Goal: Information Seeking & Learning: Stay updated

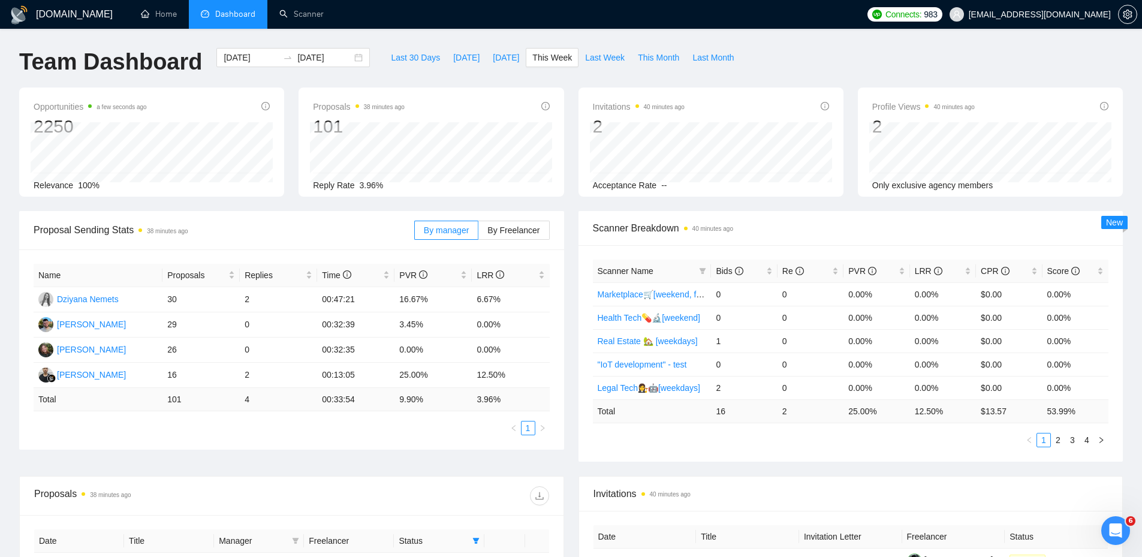
click at [336, 209] on div "Opportunities a few seconds ago 2250 Relevance 100% Proposals 38 minutes ago 10…" at bounding box center [571, 150] width 1118 height 124
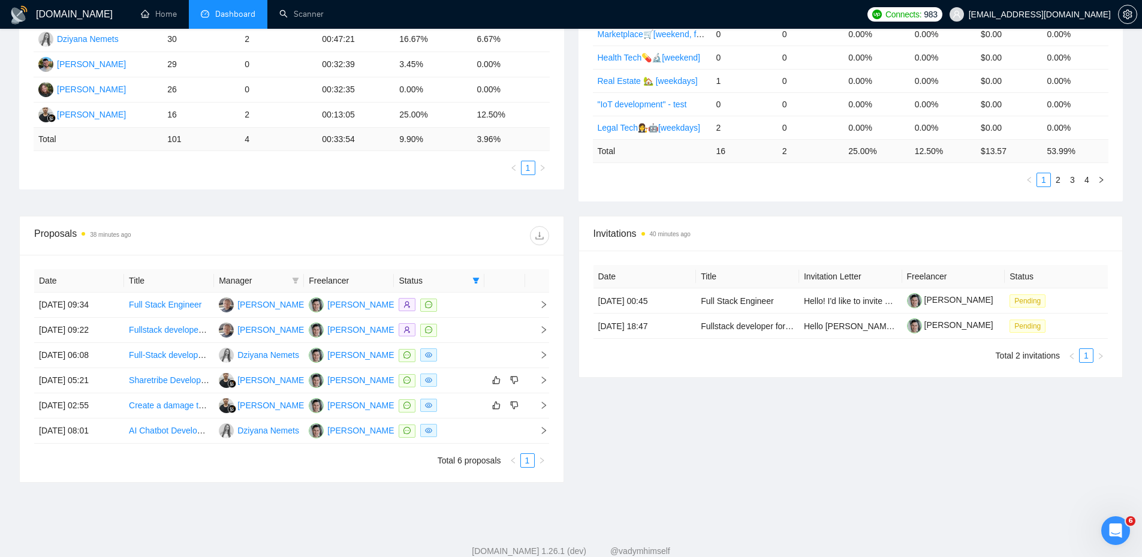
scroll to position [293, 0]
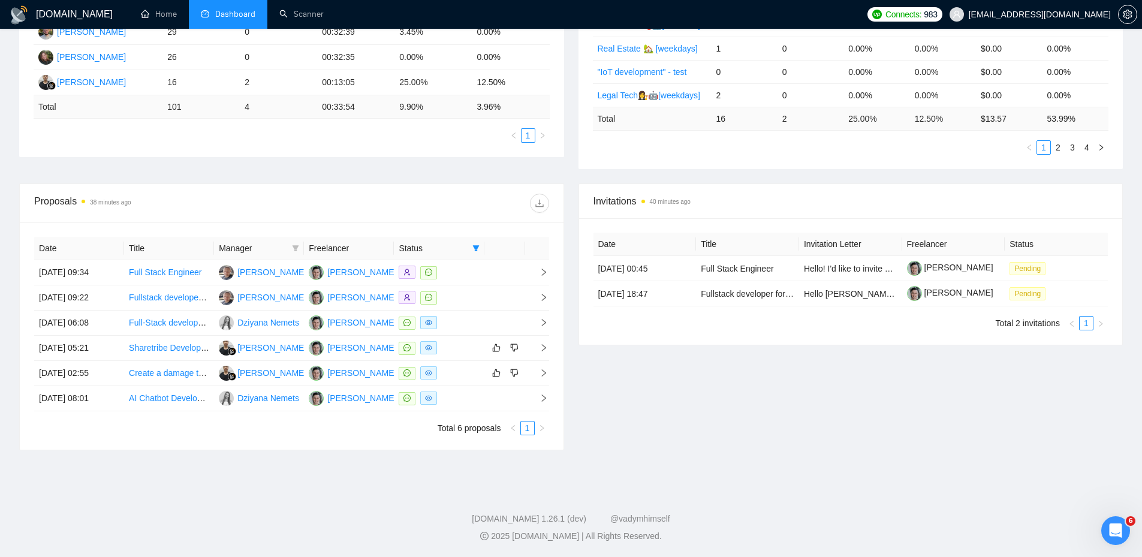
click at [403, 206] on div at bounding box center [419, 203] width 257 height 19
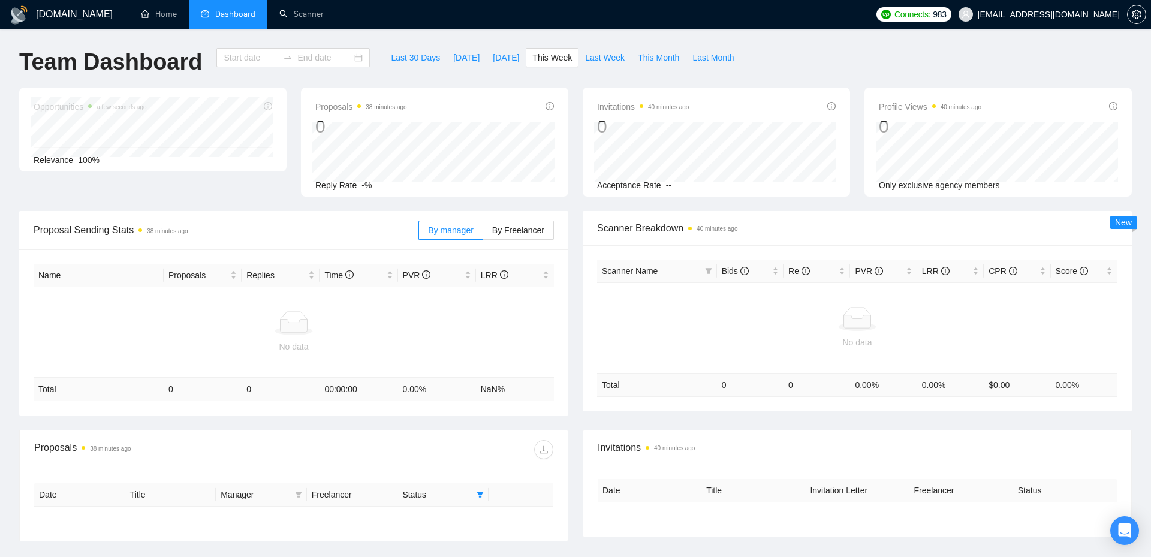
type input "[DATE]"
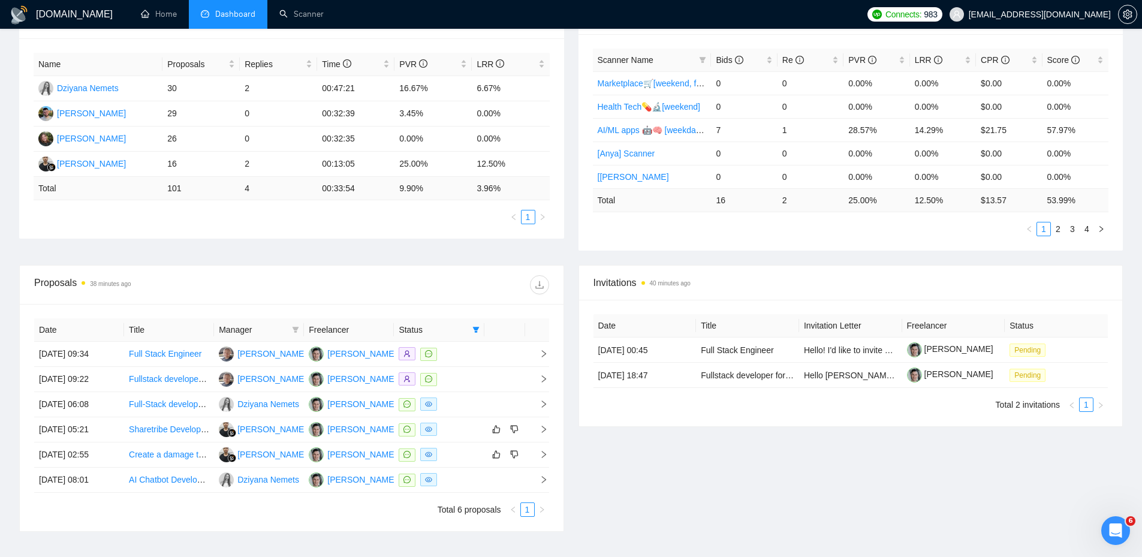
scroll to position [233, 0]
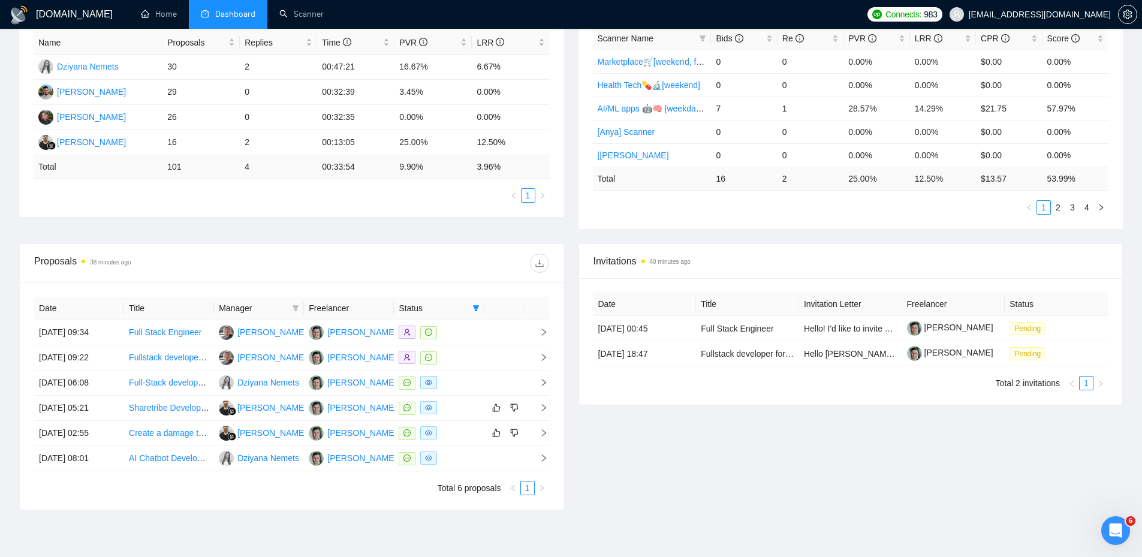
click at [629, 447] on div "Invitations 40 minutes ago Date Title Invitation Letter Freelancer Status 19 Se…" at bounding box center [850, 376] width 559 height 267
